Goal: Information Seeking & Learning: Learn about a topic

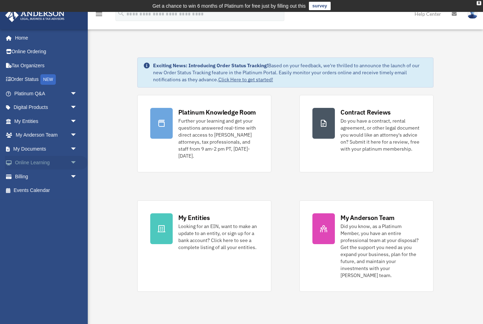
click at [71, 162] on span "arrow_drop_down" at bounding box center [77, 163] width 14 height 14
click at [49, 176] on link "Courses" at bounding box center [49, 177] width 78 height 14
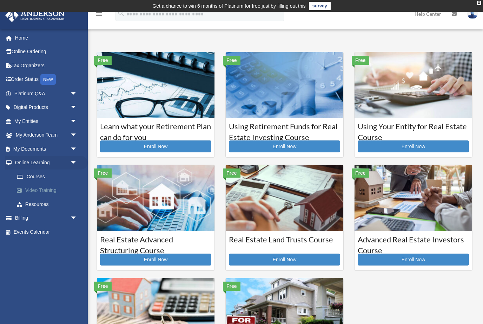
click at [28, 189] on link "Video Training" at bounding box center [49, 191] width 78 height 14
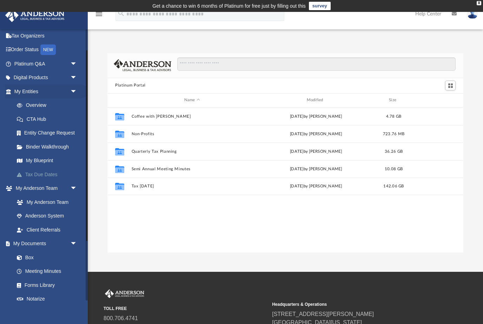
scroll to position [30, 0]
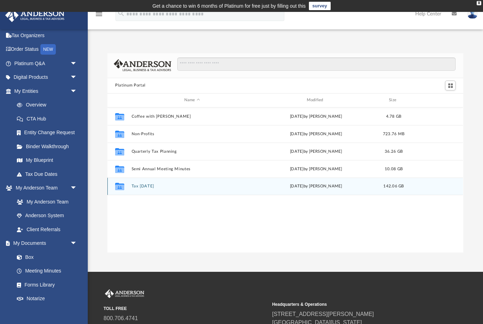
click at [158, 189] on div "Collaborated Folder Tax Tuesday Tue Aug 12 2025 by Zyan Treadwell 142.06 GB" at bounding box center [284, 187] width 355 height 18
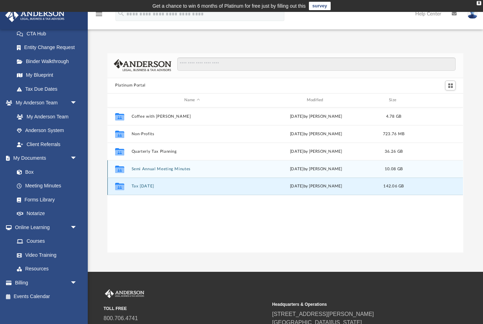
scroll to position [115, 0]
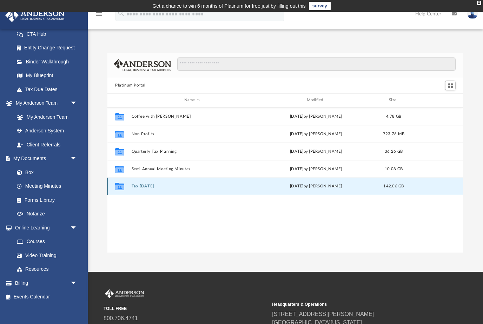
click at [164, 189] on div "Collaborated Folder Tax Tuesday Tue Aug 12 2025 by Zyan Treadwell 142.06 GB" at bounding box center [284, 187] width 355 height 18
click at [311, 185] on div "Tue Aug 12 2025 by Zyan Treadwell" at bounding box center [315, 186] width 121 height 6
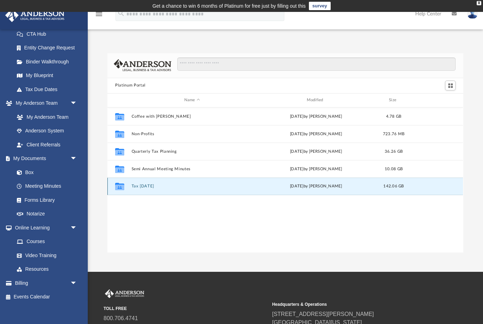
click at [137, 187] on button "Tax Tuesday" at bounding box center [192, 186] width 121 height 5
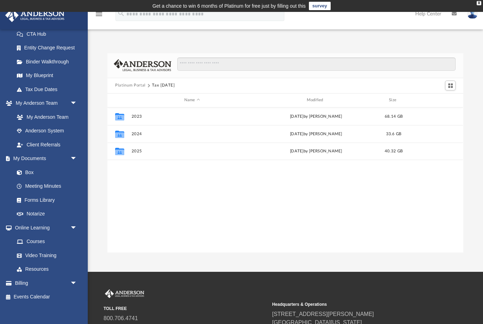
click at [119, 186] on div "Collaborated Folder 2023 Thu Dec 21 2023 by Matthew Moore 68.14 GB Collaborated…" at bounding box center [284, 181] width 355 height 146
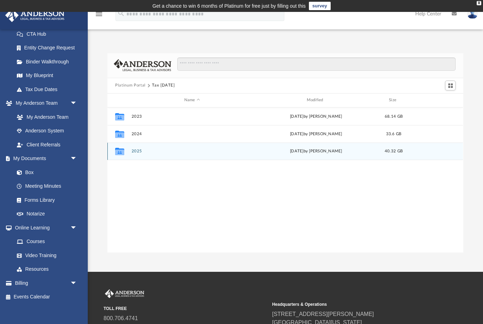
click at [147, 149] on button "2025" at bounding box center [192, 151] width 121 height 5
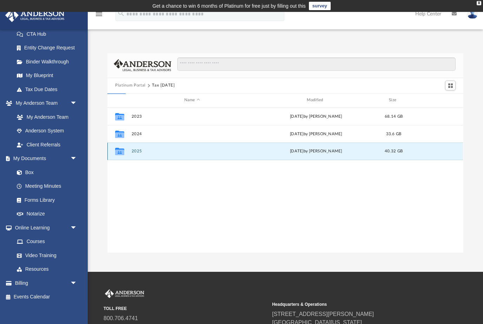
click at [147, 149] on button "2025" at bounding box center [192, 151] width 121 height 5
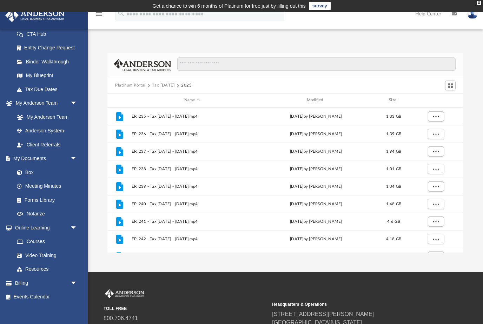
scroll to position [0, 0]
click at [135, 84] on button "Platinum Portal" at bounding box center [130, 85] width 31 height 6
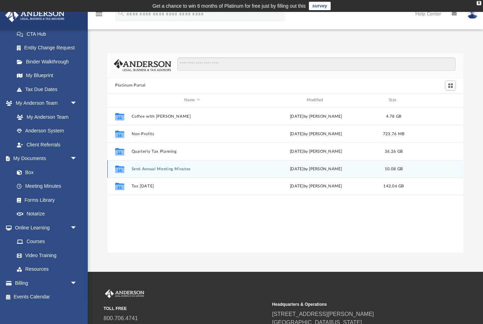
click at [162, 161] on div "Collaborated Folder Semi Annual Meeting Minutes Fri Apr 18 2025 by Matthew Moor…" at bounding box center [284, 169] width 355 height 18
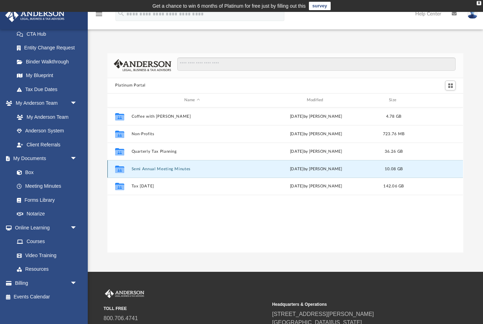
click at [165, 170] on button "Semi Annual Meeting Minutes" at bounding box center [192, 169] width 121 height 5
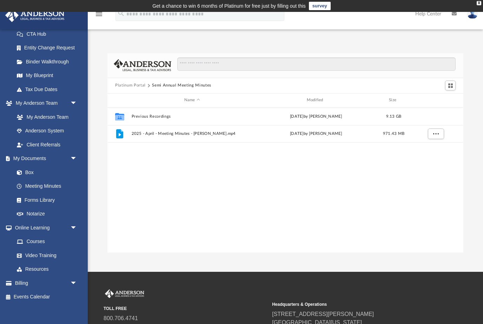
click at [139, 86] on button "Platinum Portal" at bounding box center [130, 85] width 31 height 6
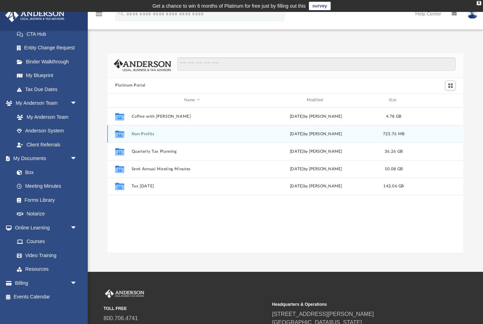
click at [161, 134] on button "Non-Profits" at bounding box center [192, 134] width 121 height 5
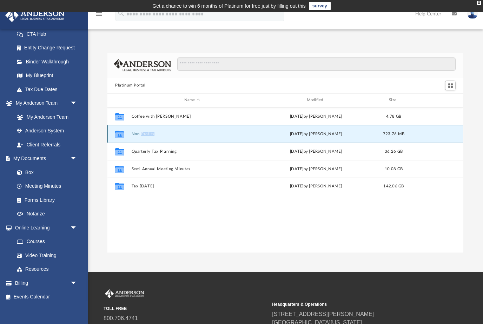
click at [161, 134] on button "Non-Profits" at bounding box center [192, 134] width 121 height 5
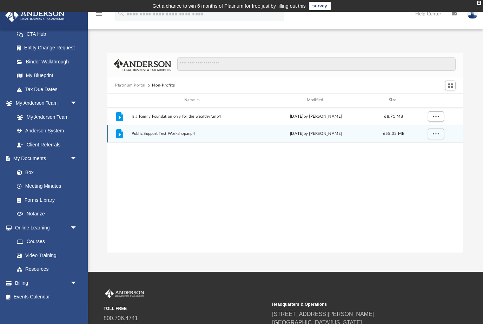
click at [140, 87] on button "Platinum Portal" at bounding box center [130, 85] width 31 height 6
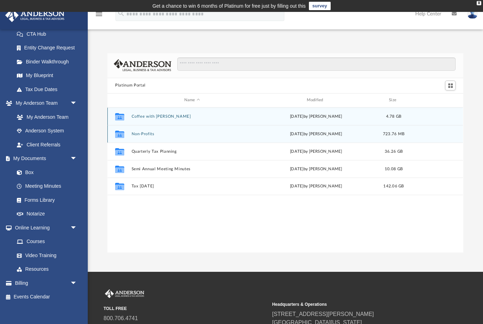
click at [154, 119] on div "Collaborated Folder Coffee with Carl Wed Aug 16 2023 by Matthew Moore 4.78 GB" at bounding box center [284, 117] width 355 height 18
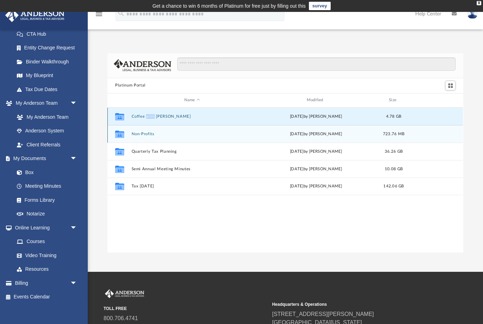
click at [154, 119] on div "Collaborated Folder Coffee with Carl Wed Aug 16 2023 by Matthew Moore 4.78 GB" at bounding box center [284, 117] width 355 height 18
click at [168, 118] on button "Coffee with Carl" at bounding box center [192, 116] width 121 height 5
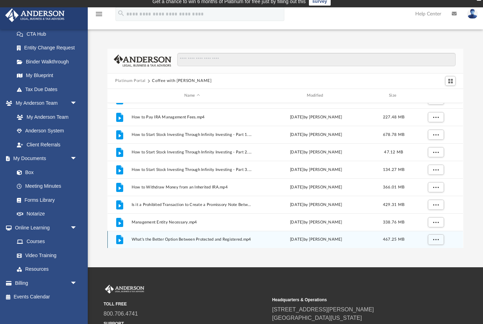
scroll to position [18, 0]
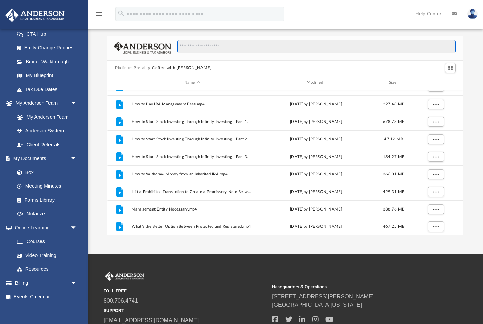
click at [236, 43] on input "Search files and folders" at bounding box center [316, 46] width 278 height 13
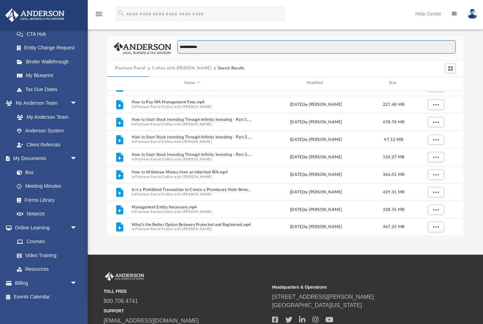
type input "**********"
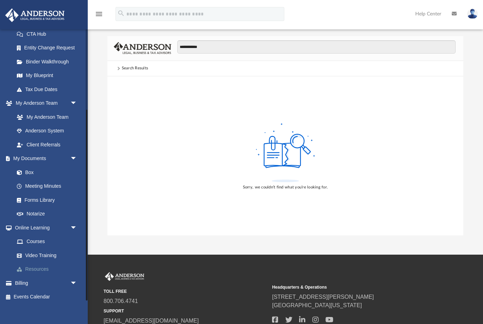
click at [42, 266] on link "Resources" at bounding box center [49, 270] width 78 height 14
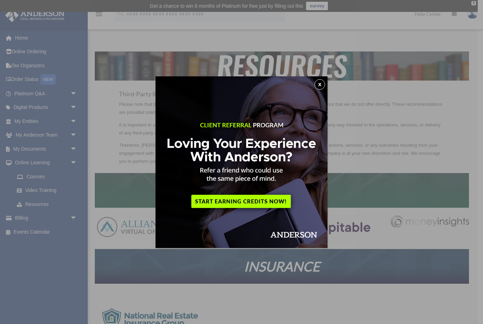
click at [321, 84] on button "x" at bounding box center [319, 84] width 11 height 11
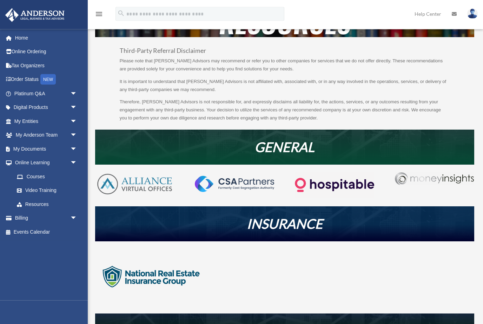
scroll to position [44, 0]
click at [71, 120] on span "arrow_drop_down" at bounding box center [77, 121] width 14 height 14
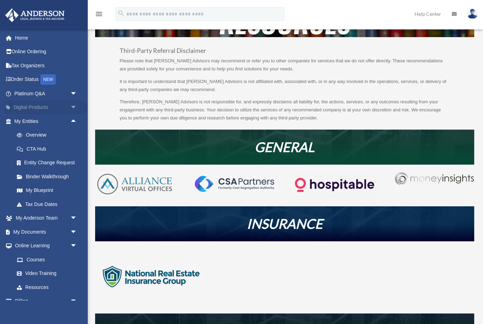
click at [73, 102] on span "arrow_drop_down" at bounding box center [77, 108] width 14 height 14
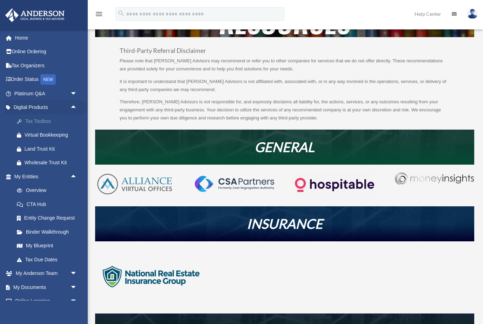
click at [43, 121] on div "Tax Toolbox" at bounding box center [52, 121] width 54 height 9
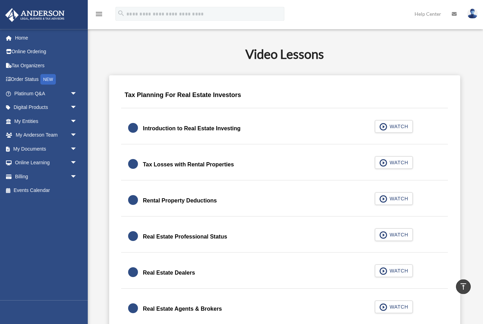
scroll to position [401, 0]
click at [398, 124] on span "WATCH" at bounding box center [397, 126] width 21 height 7
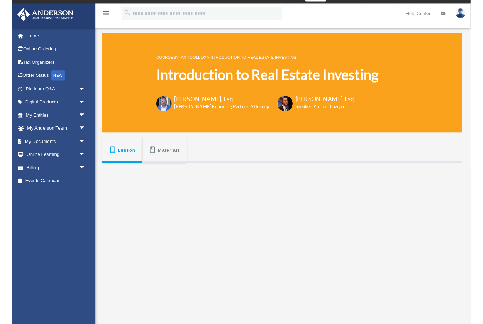
scroll to position [140, 0]
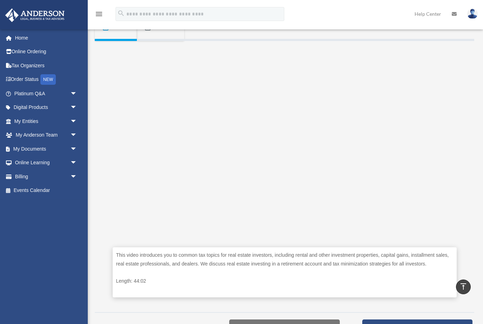
click at [370, 276] on div "This video introduces you to common tax topics for real estate investors, inclu…" at bounding box center [285, 273] width 344 height 50
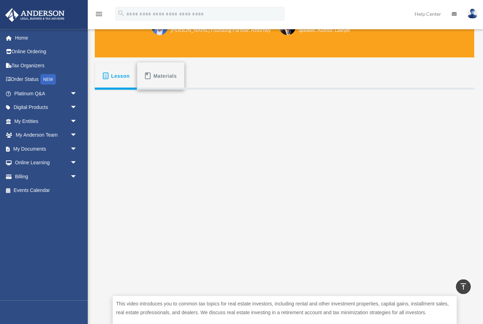
scroll to position [91, 0]
click at [124, 75] on span "Lesson" at bounding box center [120, 76] width 19 height 13
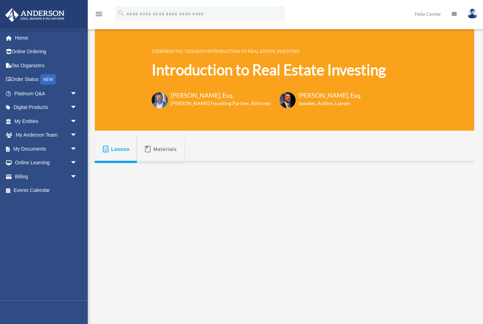
scroll to position [0, 0]
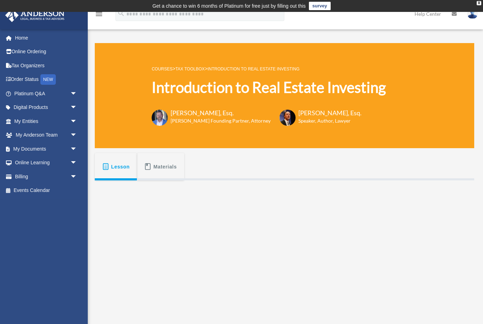
click at [198, 71] on link "Tax Toolbox" at bounding box center [189, 69] width 29 height 5
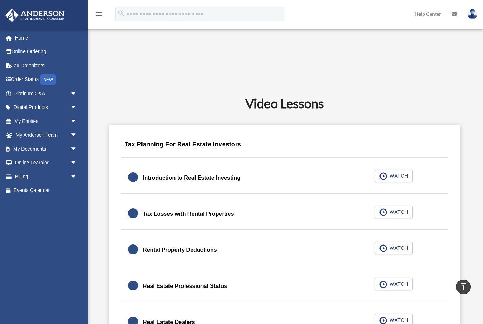
scroll to position [354, 0]
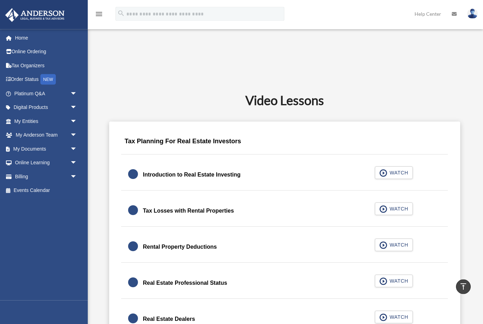
click at [284, 175] on link "Introduction to Real Estate Investing WATCH" at bounding box center [284, 175] width 313 height 17
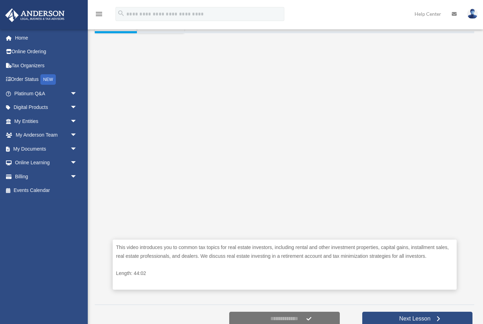
scroll to position [154, 0]
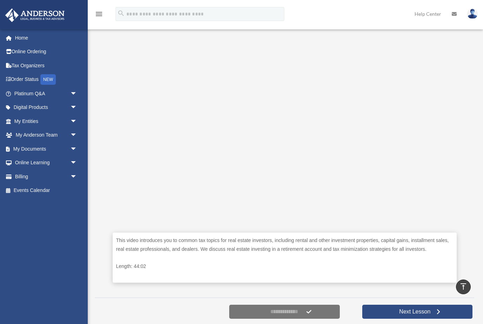
click at [469, 244] on div "This video introduces you to common tax topics for real estate investors, inclu…" at bounding box center [284, 159] width 379 height 267
